Goal: Task Accomplishment & Management: Manage account settings

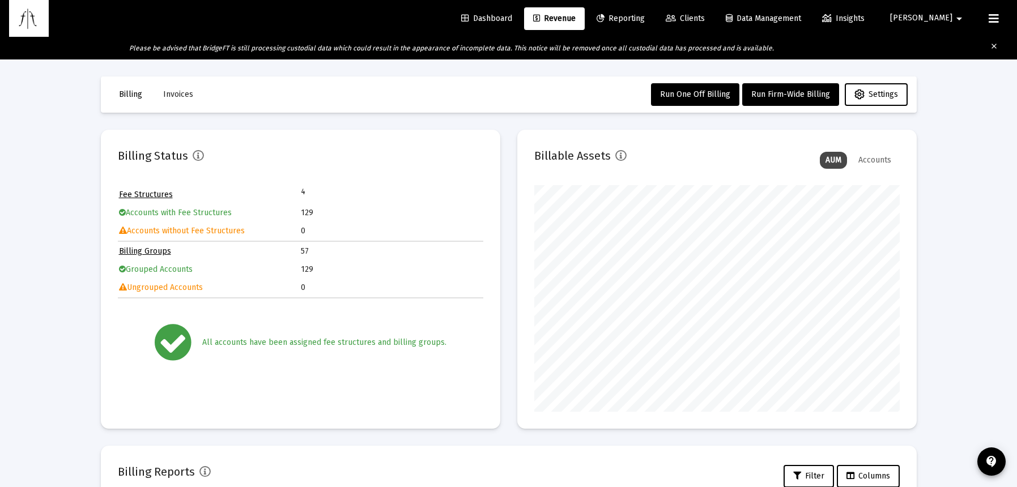
scroll to position [227, 365]
click at [178, 93] on span "Invoices" at bounding box center [178, 95] width 30 height 10
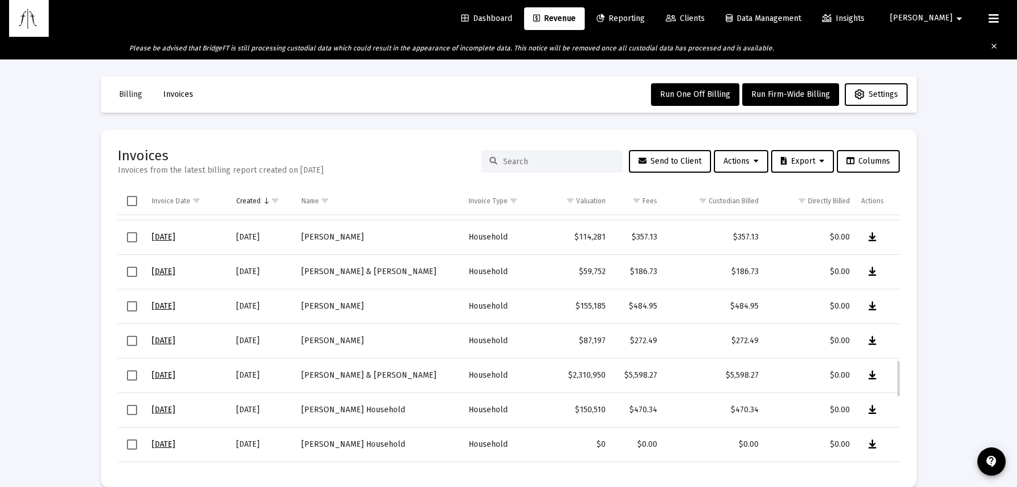
scroll to position [940, 0]
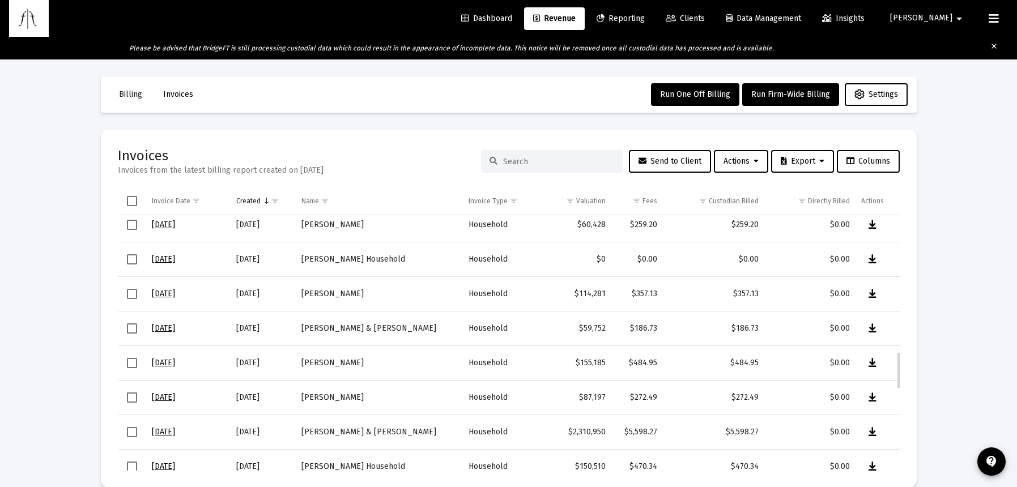
click at [133, 296] on span "Select row" at bounding box center [132, 294] width 10 height 10
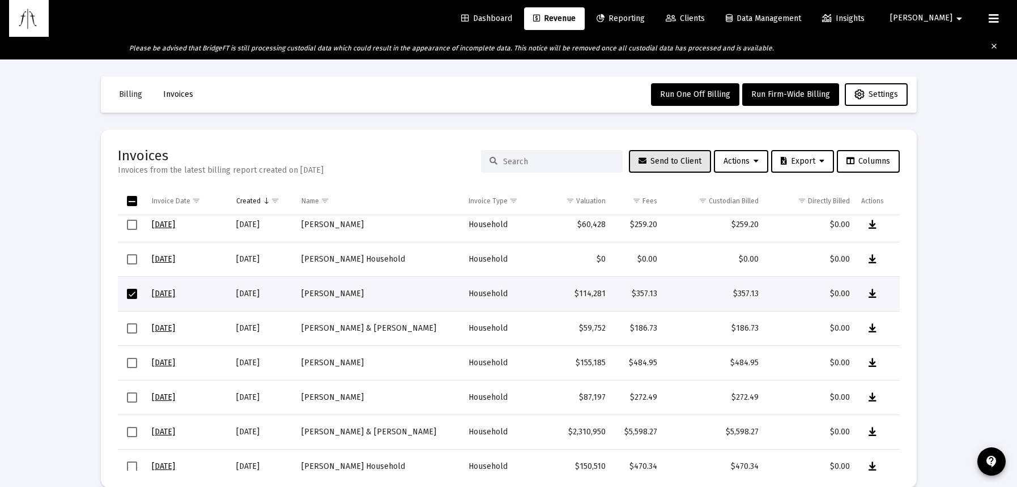
click at [680, 163] on span "Send to Client" at bounding box center [669, 161] width 63 height 10
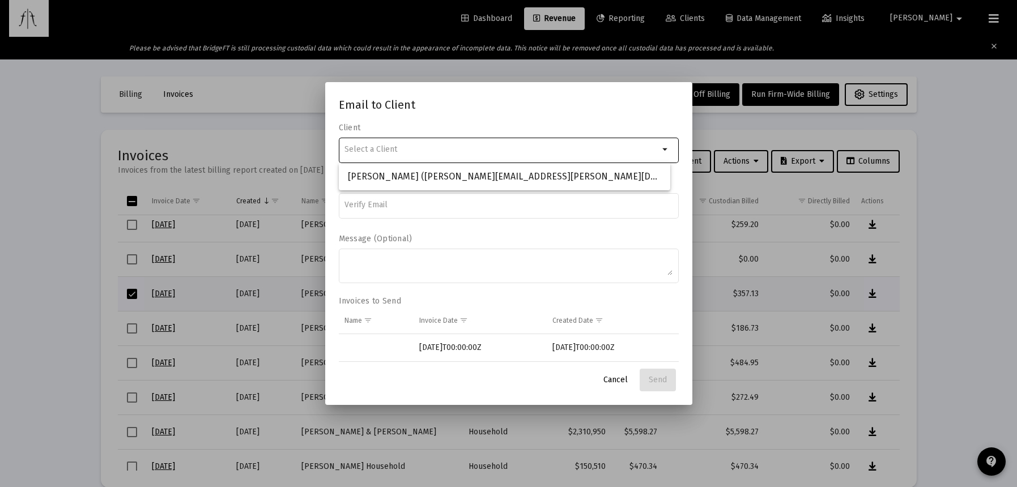
click at [455, 106] on h2 "Email to Client" at bounding box center [509, 105] width 340 height 18
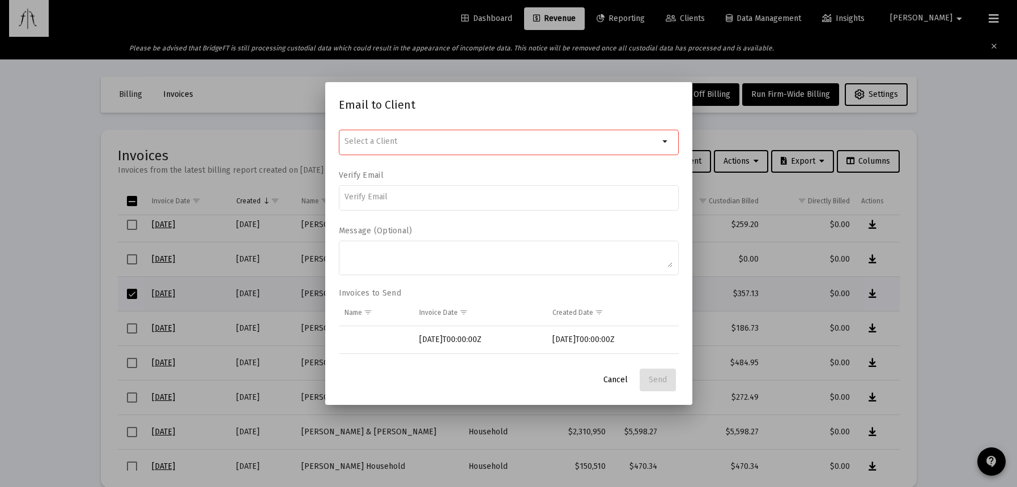
scroll to position [11, 0]
click at [616, 382] on span "Cancel" at bounding box center [615, 380] width 24 height 10
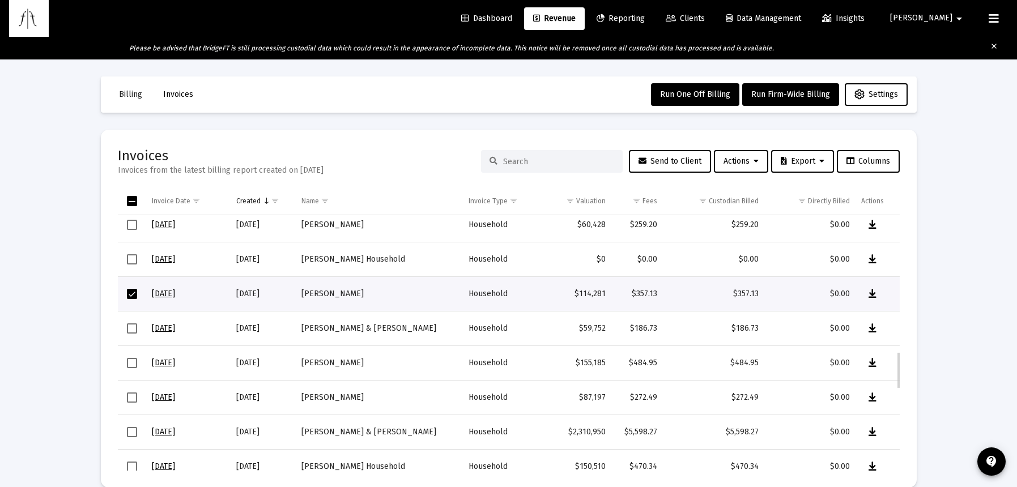
click at [136, 296] on span "Select row" at bounding box center [132, 294] width 10 height 10
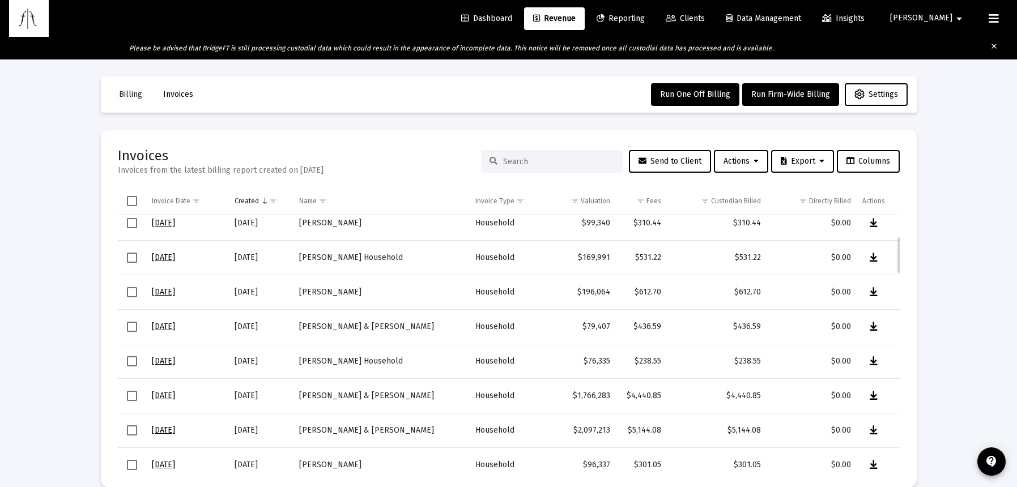
scroll to position [0, 0]
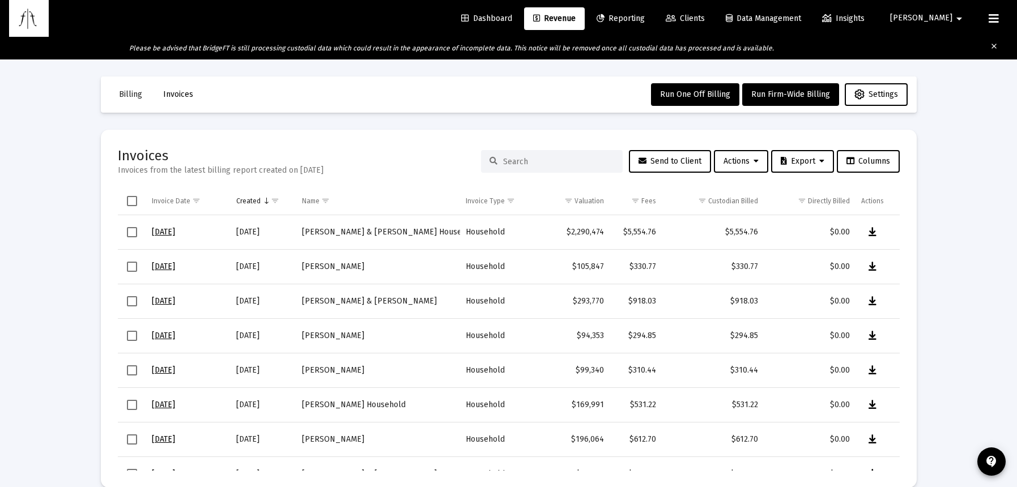
click at [876, 91] on span "Settings" at bounding box center [876, 95] width 44 height 10
